Goal: Contribute content: Add original content to the website for others to see

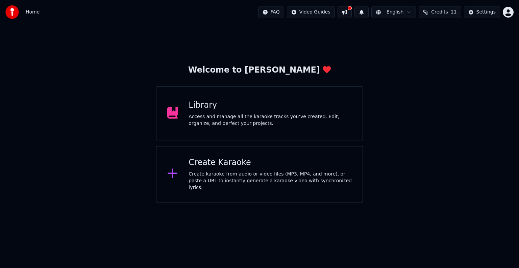
click at [233, 166] on div "Create Karaoke" at bounding box center [270, 163] width 163 height 11
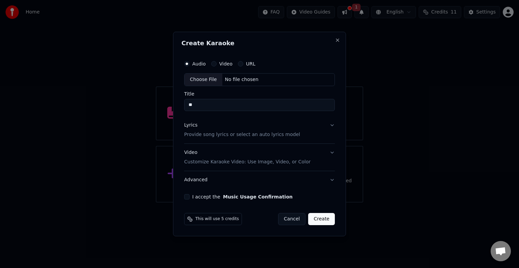
type input "*"
type input "*******"
click at [192, 126] on div "Lyrics" at bounding box center [190, 125] width 13 height 7
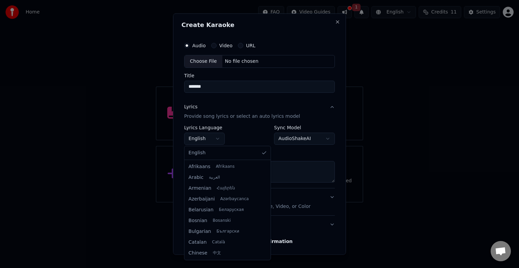
click at [219, 138] on body "**********" at bounding box center [259, 101] width 519 height 203
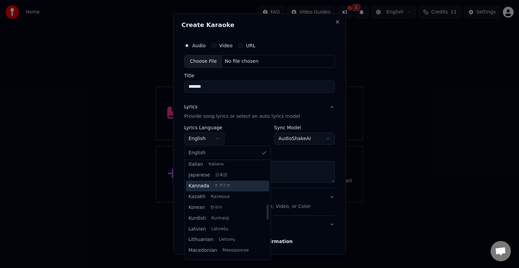
scroll to position [270, 0]
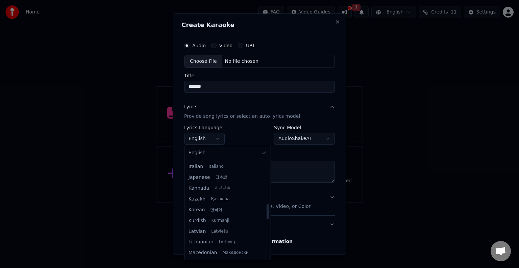
select select "**"
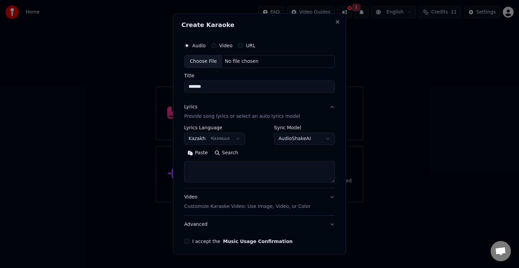
click at [295, 139] on body "**********" at bounding box center [259, 101] width 519 height 203
click at [249, 120] on body "**********" at bounding box center [259, 101] width 519 height 203
click at [239, 46] on button "URL" at bounding box center [240, 45] width 5 height 5
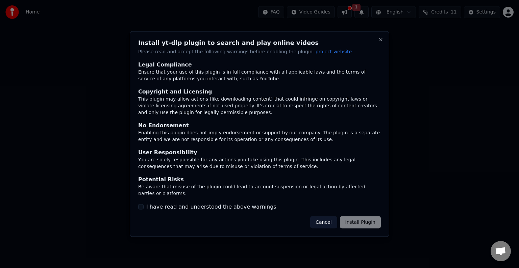
click at [350, 222] on div "Cancel Install Plugin" at bounding box center [345, 222] width 71 height 12
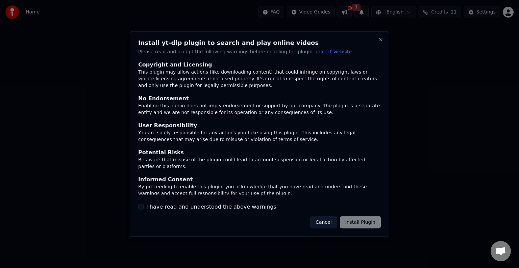
scroll to position [29, 0]
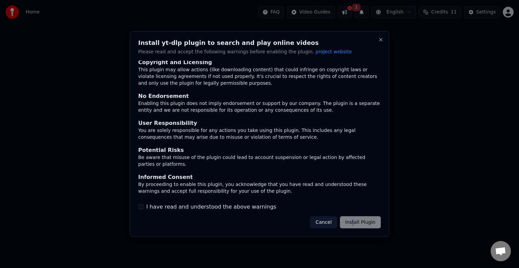
click at [355, 221] on div "Cancel Install Plugin" at bounding box center [345, 222] width 71 height 12
click at [332, 222] on button "Cancel" at bounding box center [323, 222] width 27 height 12
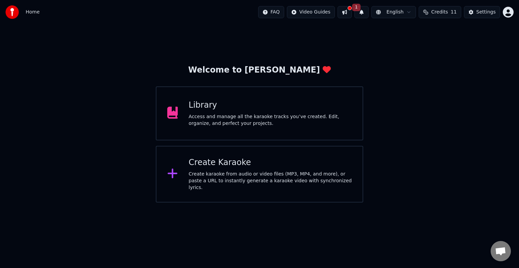
click at [197, 104] on div "Library" at bounding box center [270, 105] width 163 height 11
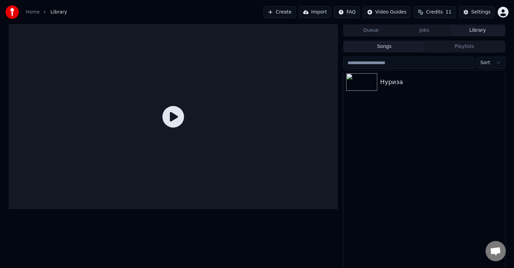
click at [173, 114] on icon at bounding box center [173, 117] width 22 height 22
click at [166, 118] on icon at bounding box center [173, 117] width 22 height 22
click at [170, 116] on icon at bounding box center [173, 117] width 22 height 22
click at [292, 12] on button "Create" at bounding box center [279, 12] width 33 height 12
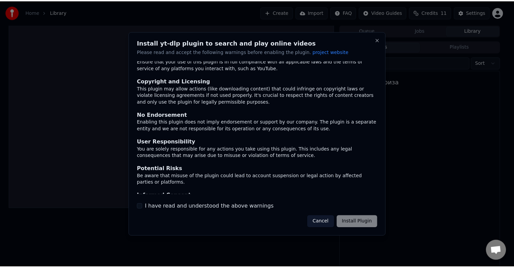
scroll to position [29, 0]
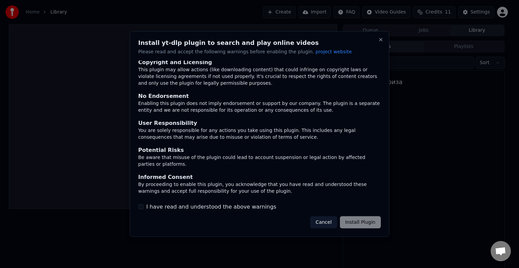
click at [328, 220] on button "Cancel" at bounding box center [323, 222] width 27 height 12
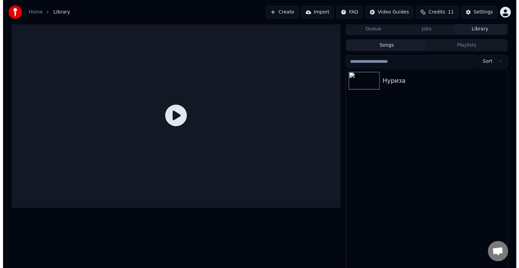
scroll to position [0, 0]
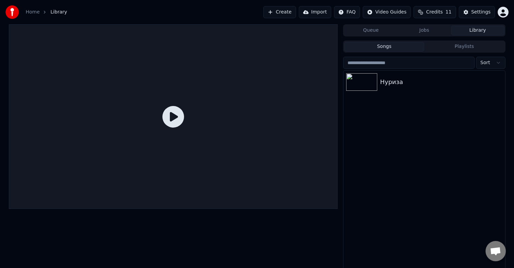
click at [27, 11] on link "Home" at bounding box center [33, 12] width 14 height 7
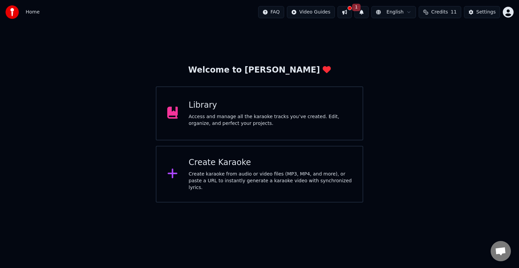
click at [251, 164] on div "Create Karaoke" at bounding box center [270, 163] width 163 height 11
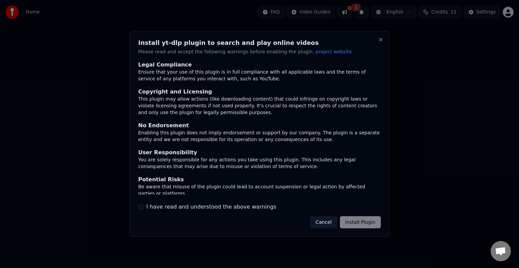
click at [354, 222] on div "Cancel Install Plugin" at bounding box center [345, 222] width 71 height 12
click at [380, 39] on button "Close" at bounding box center [380, 39] width 5 height 5
click at [381, 39] on button "Close" at bounding box center [380, 39] width 5 height 5
click at [327, 224] on button "Cancel" at bounding box center [323, 222] width 27 height 12
